Goal: Find specific page/section: Find specific page/section

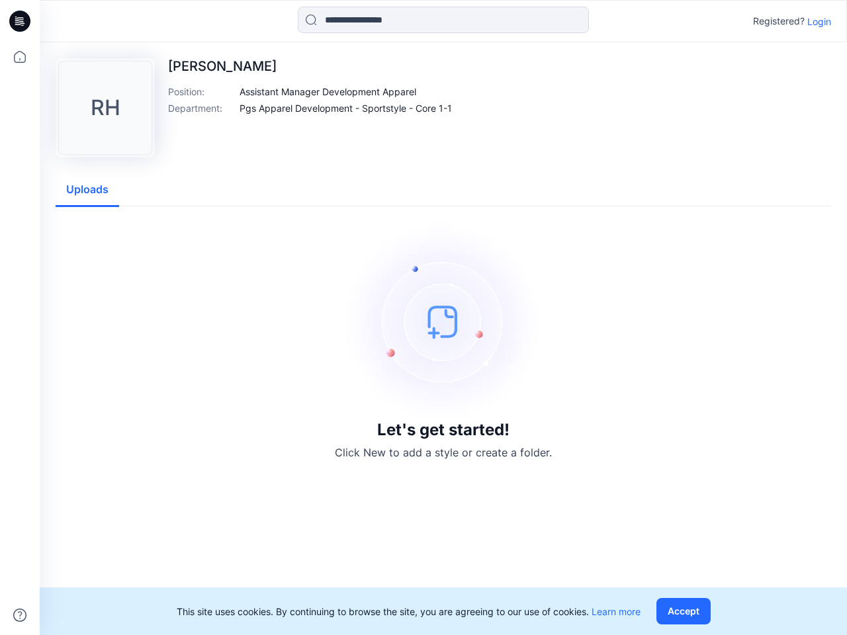
click at [423, 318] on img at bounding box center [443, 321] width 198 height 198
click at [21, 21] on icon at bounding box center [21, 21] width 5 height 1
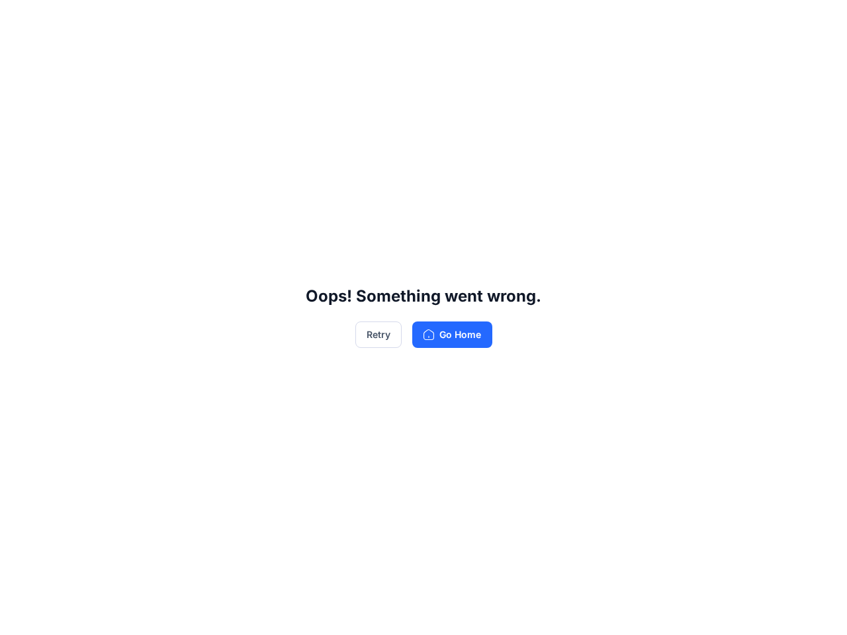
click at [20, 57] on div "Oops! Something went wrong. Retry Go Home" at bounding box center [423, 317] width 847 height 635
click at [20, 615] on div "Oops! Something went wrong. Retry Go Home" at bounding box center [423, 317] width 847 height 635
click at [443, 20] on div "Oops! Something went wrong. Retry Go Home" at bounding box center [423, 317] width 847 height 635
click at [819, 21] on div "Oops! Something went wrong. Retry Go Home" at bounding box center [423, 317] width 847 height 635
click at [328, 91] on div "Oops! Something went wrong. Retry Go Home" at bounding box center [423, 317] width 847 height 635
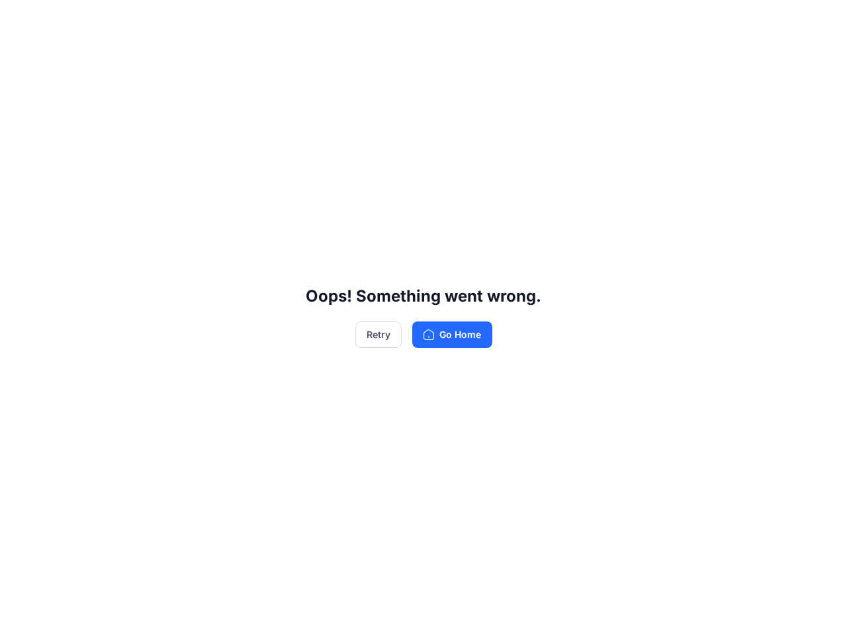
click at [346, 108] on div "Oops! Something went wrong. Retry Go Home" at bounding box center [423, 317] width 847 height 635
click at [87, 190] on div "Oops! Something went wrong. Retry Go Home" at bounding box center [423, 317] width 847 height 635
click at [686, 611] on div "Oops! Something went wrong. Retry Go Home" at bounding box center [423, 317] width 847 height 635
